Goal: Find specific page/section: Find specific page/section

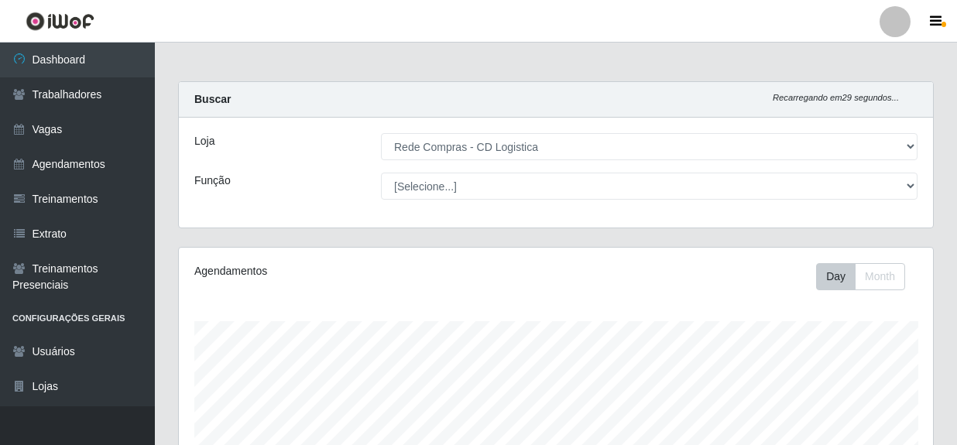
select select "429"
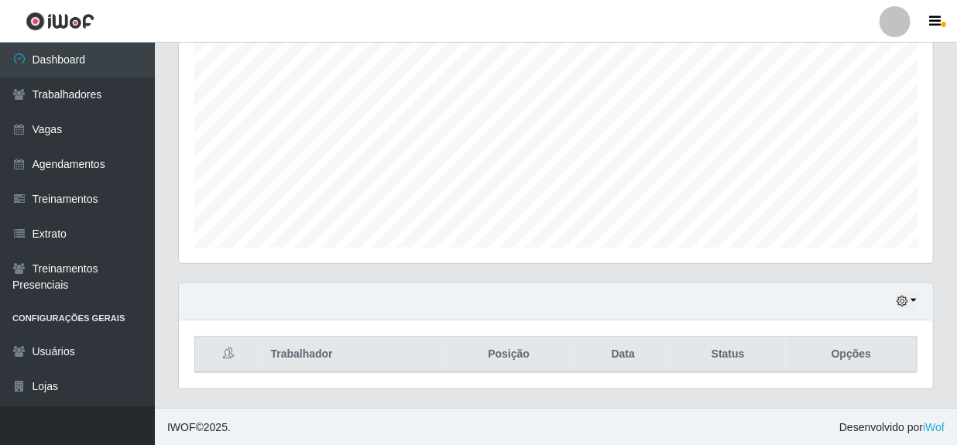
scroll to position [321, 754]
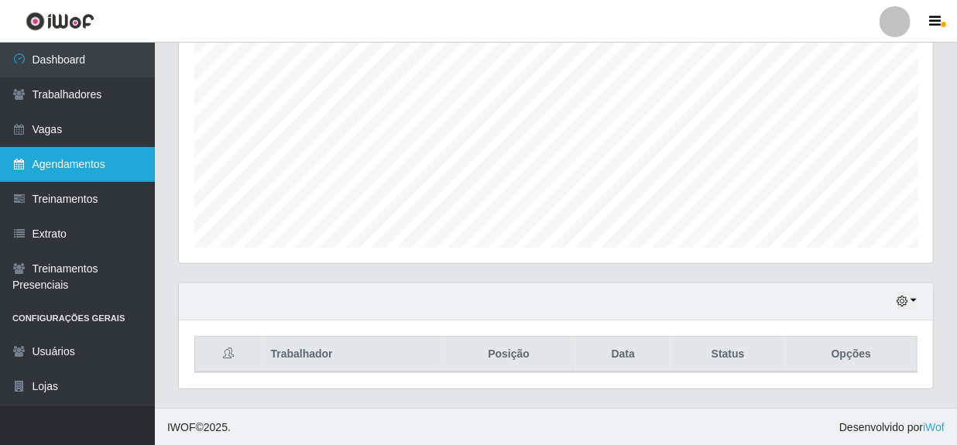
click at [69, 173] on link "Agendamentos" at bounding box center [77, 164] width 155 height 35
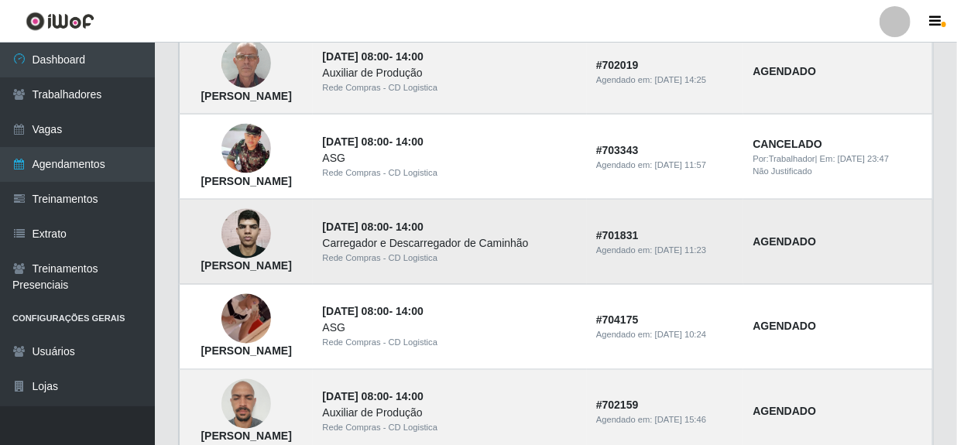
scroll to position [1126, 0]
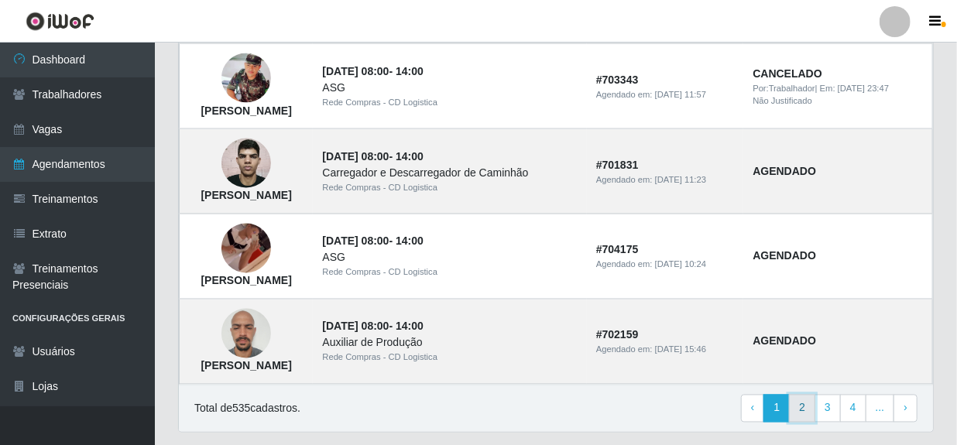
click at [804, 407] on link "2" at bounding box center [802, 409] width 26 height 28
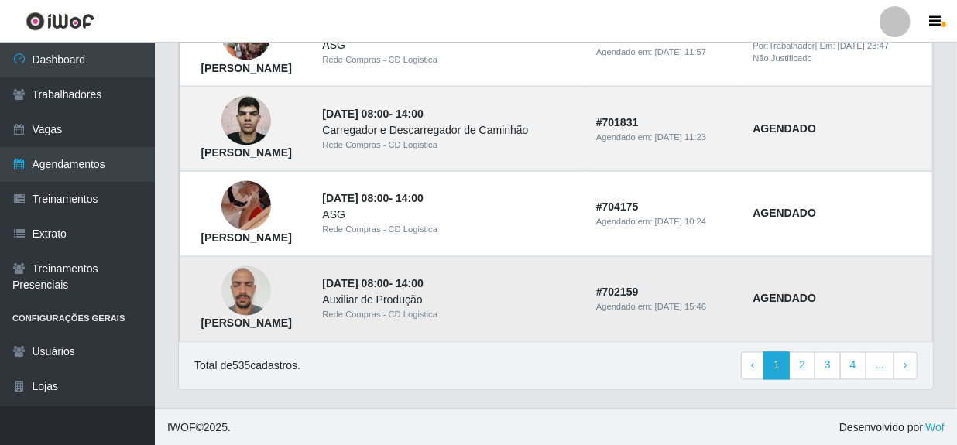
click at [271, 291] on img at bounding box center [247, 292] width 50 height 66
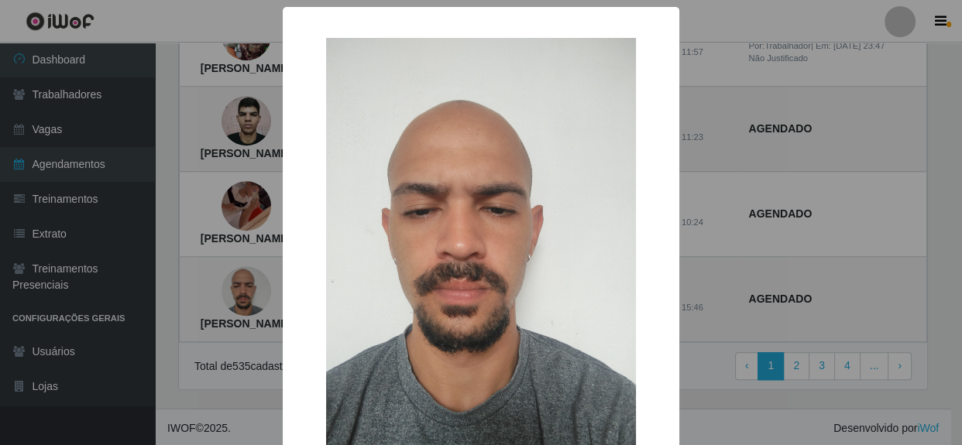
click at [768, 275] on div "× Eliesio Braga dos Santos Junior OK Cancel" at bounding box center [481, 222] width 962 height 445
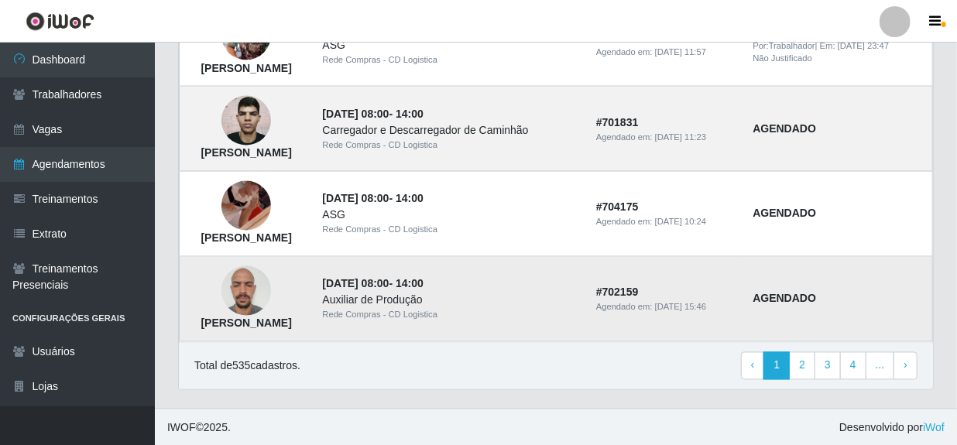
drag, startPoint x: 201, startPoint y: 324, endPoint x: 356, endPoint y: 330, distance: 155.8
click at [291, 330] on strong "Eliesio Braga dos Santos Junior" at bounding box center [246, 324] width 91 height 12
copy strong "Eliesio Braga dos Santos Junior"
